Goal: Task Accomplishment & Management: Manage account settings

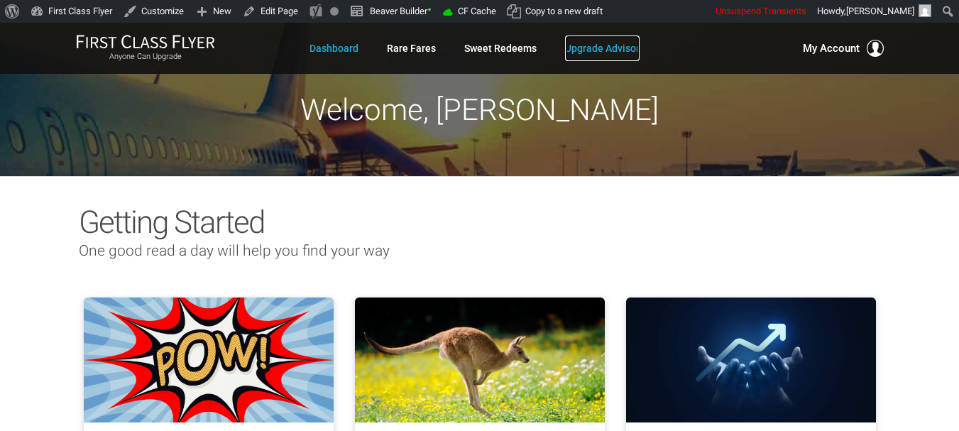
click at [618, 42] on link "Upgrade Advisor" at bounding box center [602, 48] width 75 height 26
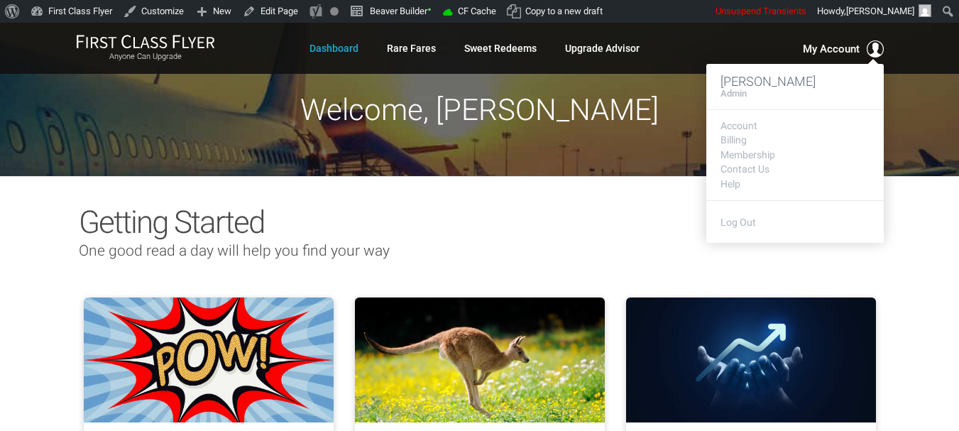
click at [841, 48] on span "My Account" at bounding box center [831, 48] width 57 height 17
click at [848, 53] on span "My Account" at bounding box center [831, 48] width 57 height 17
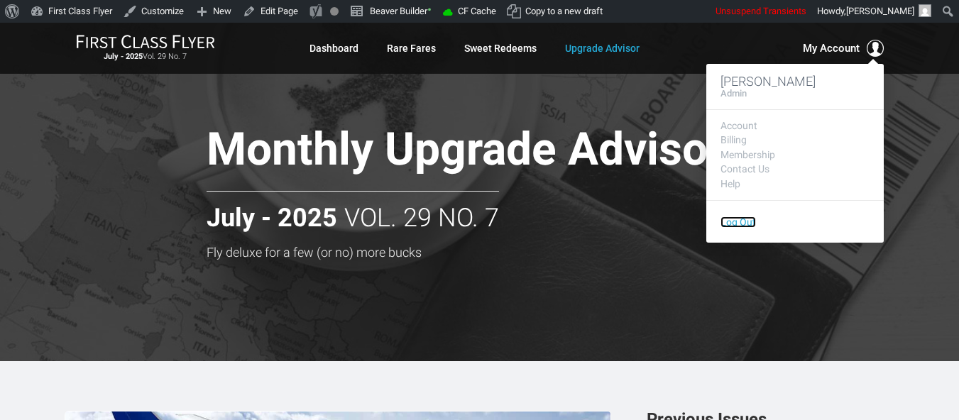
click at [738, 221] on link "Log Out" at bounding box center [737, 221] width 35 height 11
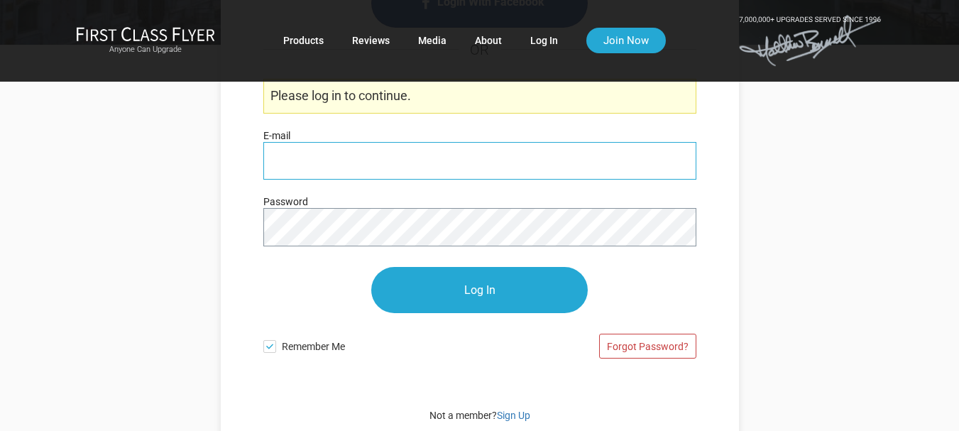
scroll to position [213, 0]
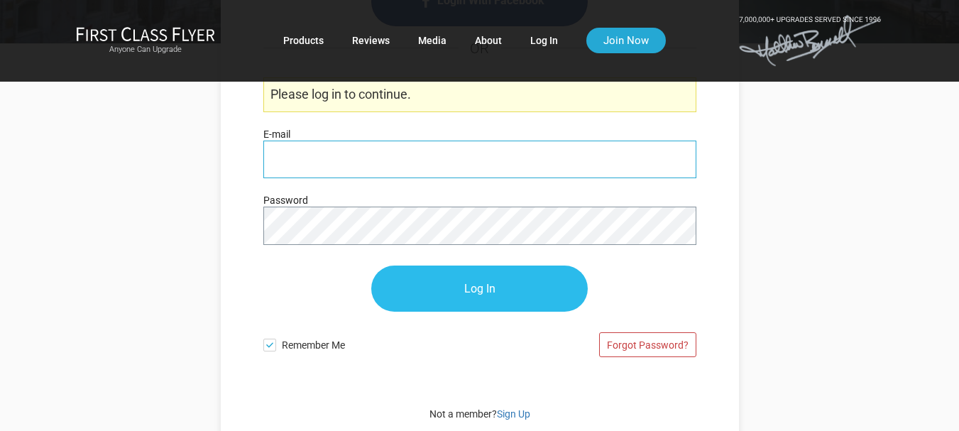
type input "[PERSON_NAME][EMAIL_ADDRESS][DOMAIN_NAME]"
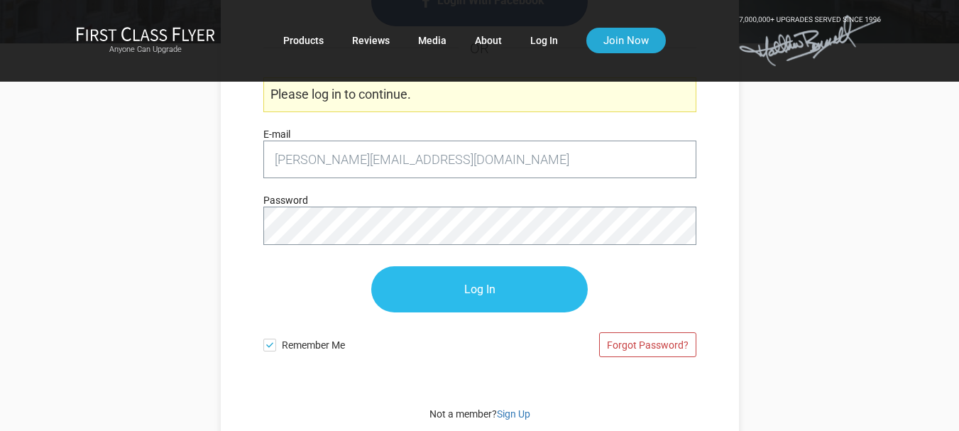
click at [433, 292] on input "Log In" at bounding box center [479, 289] width 216 height 46
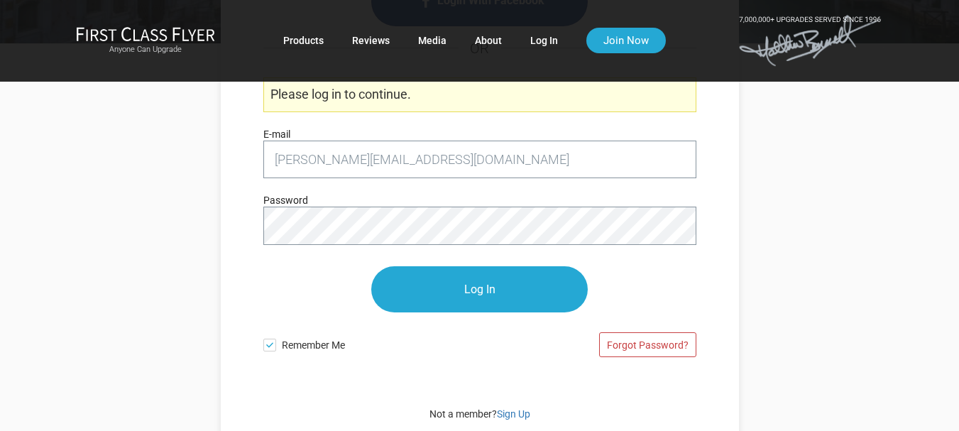
scroll to position [0, 0]
